Goal: Task Accomplishment & Management: Manage account settings

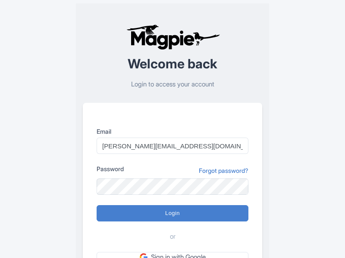
type input "Logging in..."
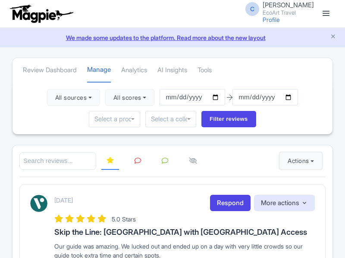
click at [298, 161] on button "Actions" at bounding box center [300, 160] width 43 height 17
click at [0, 0] on link "Import new reviews" at bounding box center [0, 0] width 0 height 0
